Goal: Information Seeking & Learning: Learn about a topic

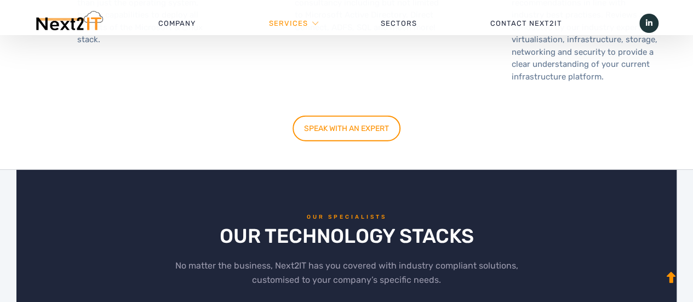
scroll to position [1424, 0]
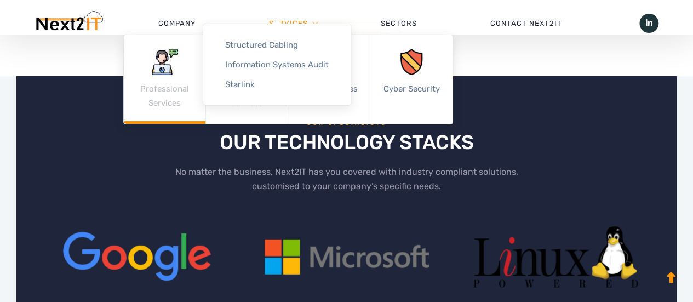
click at [164, 61] on img at bounding box center [165, 62] width 26 height 26
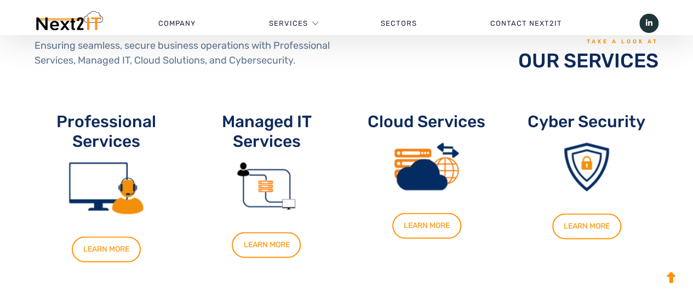
scroll to position [801, 0]
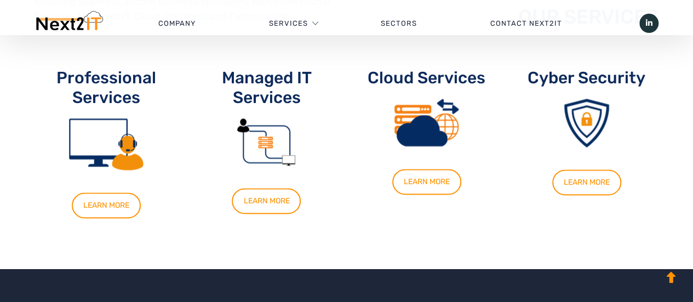
click at [100, 151] on img at bounding box center [106, 144] width 74 height 52
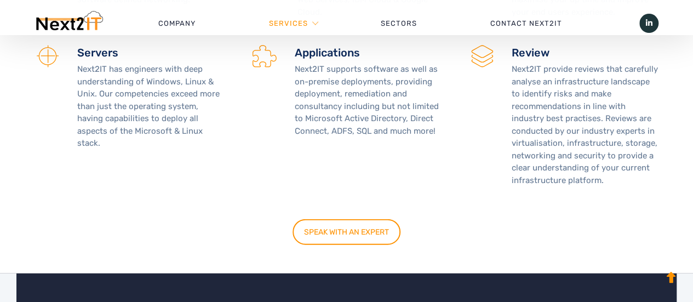
scroll to position [1248, 0]
